Goal: Check status: Check status

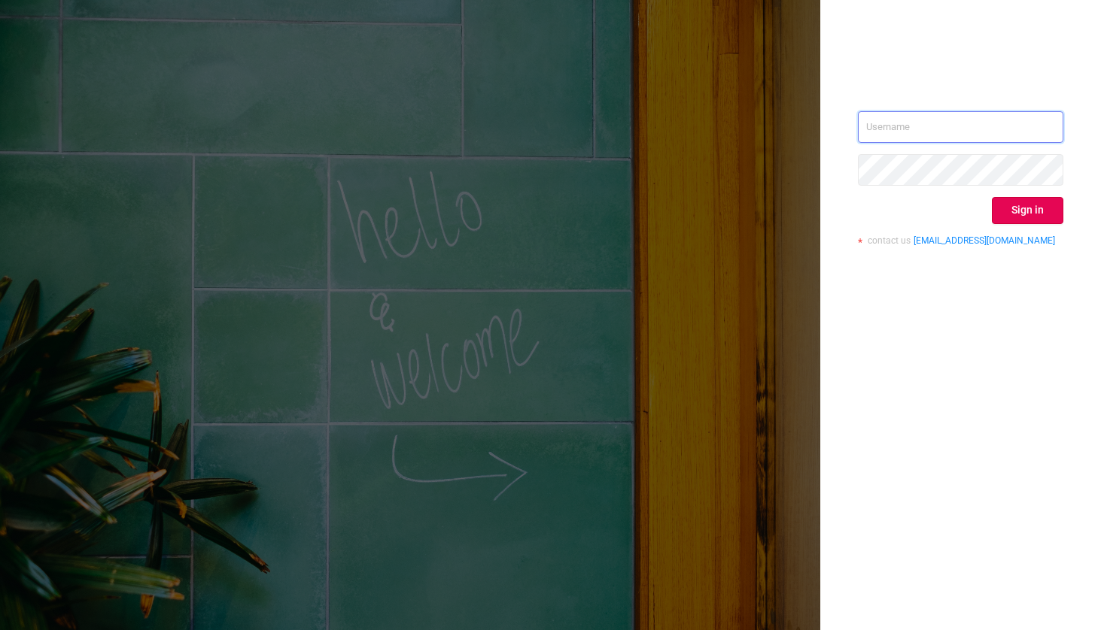
type input "[EMAIL_ADDRESS][DOMAIN_NAME]"
click at [911, 130] on input "[EMAIL_ADDRESS][DOMAIN_NAME]" at bounding box center [960, 127] width 205 height 32
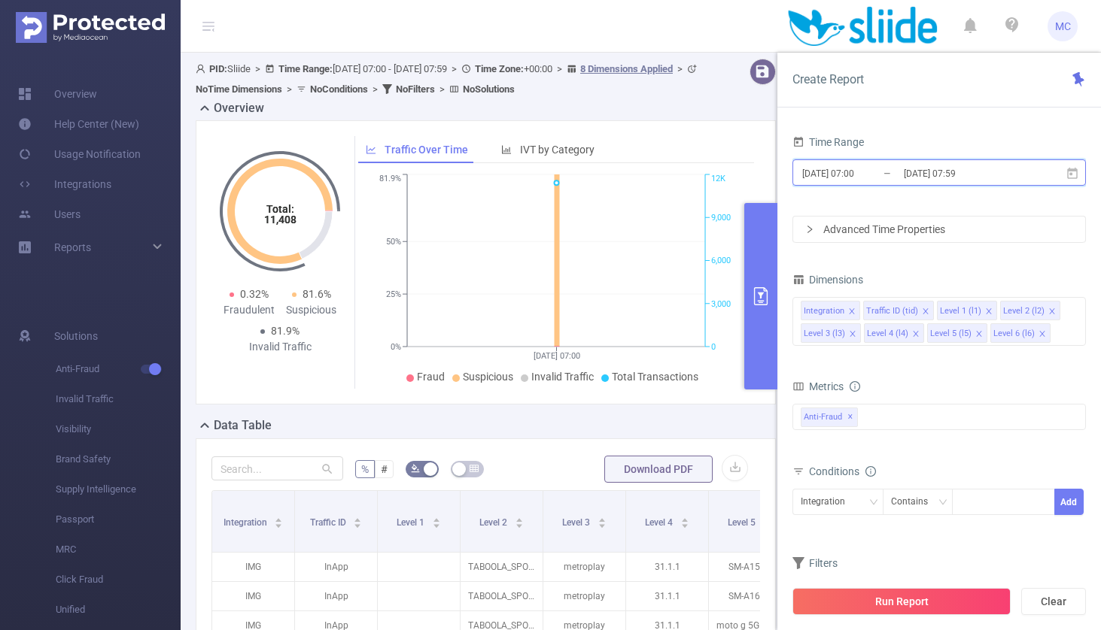
click at [1073, 175] on icon at bounding box center [1072, 174] width 14 height 14
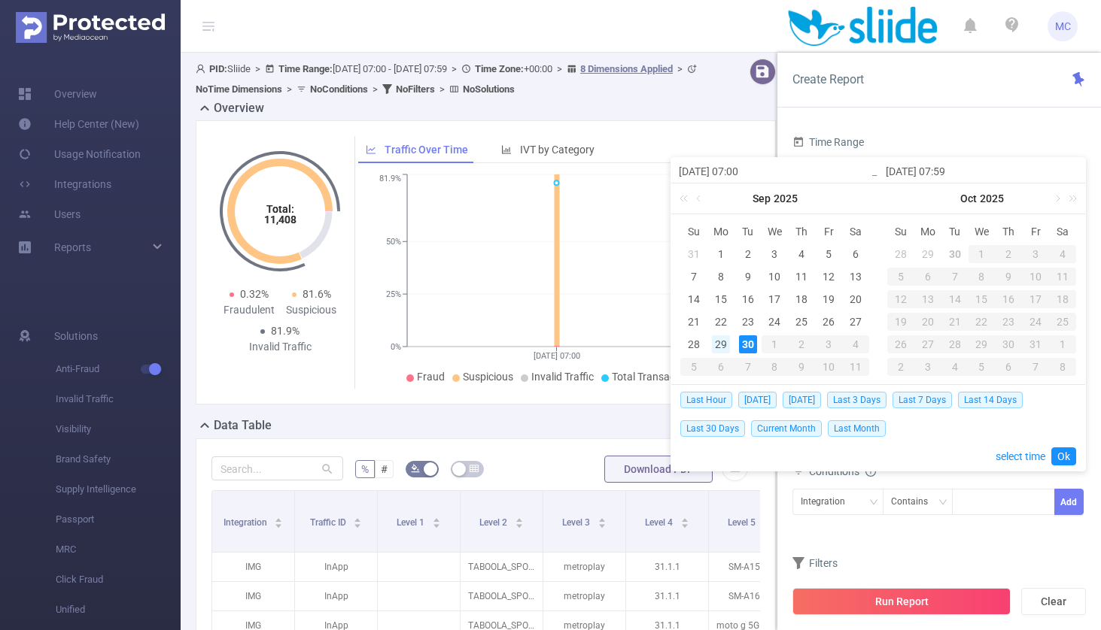
click at [719, 344] on div "29" at bounding box center [721, 345] width 18 height 18
click at [749, 345] on div "30" at bounding box center [748, 345] width 18 height 18
type input "[DATE] 07:00"
click at [1062, 452] on link "Ok" at bounding box center [1063, 457] width 25 height 18
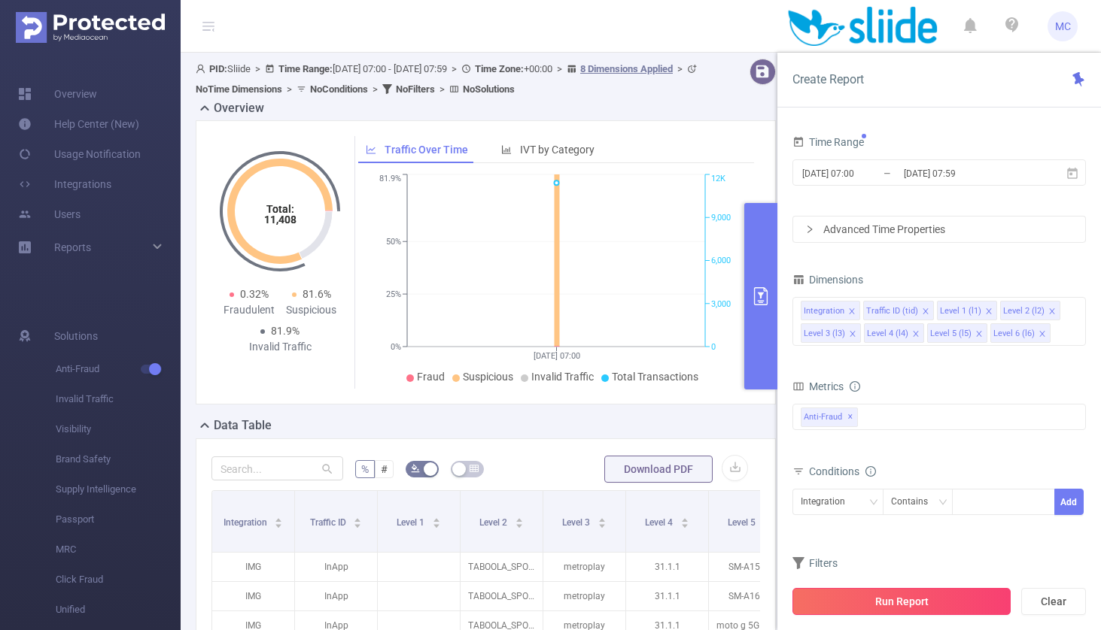
click at [916, 597] on button "Run Report" at bounding box center [901, 601] width 218 height 27
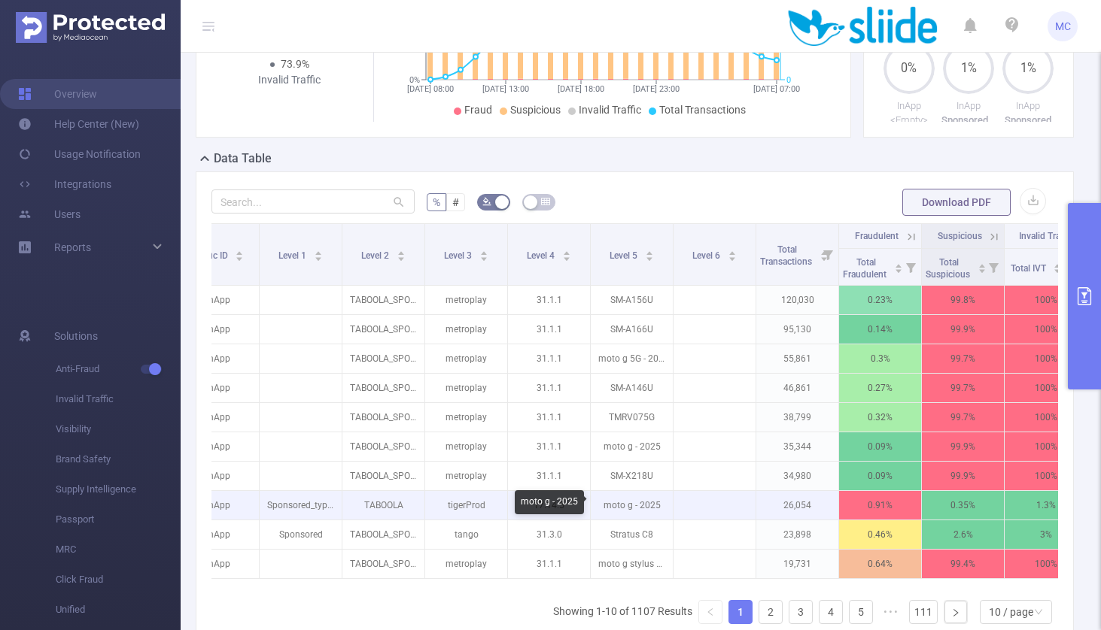
scroll to position [0, 150]
